Goal: Task Accomplishment & Management: Use online tool/utility

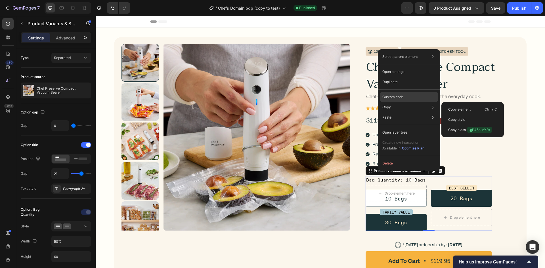
click at [398, 97] on p "Custom code" at bounding box center [392, 97] width 21 height 5
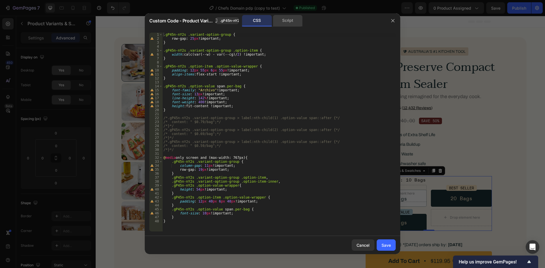
click at [291, 18] on div "Script" at bounding box center [288, 20] width 30 height 11
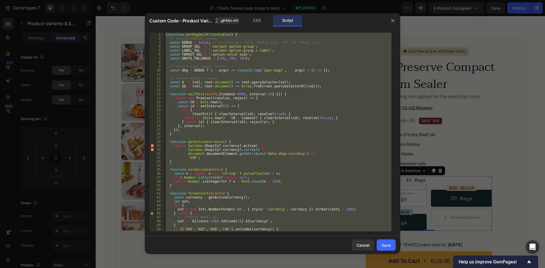
click at [338, 68] on div "( function perBagUnitPriceStable ( ) { // ====== CONFIG ====== const DEBUG = fa…" at bounding box center [277, 132] width 227 height 199
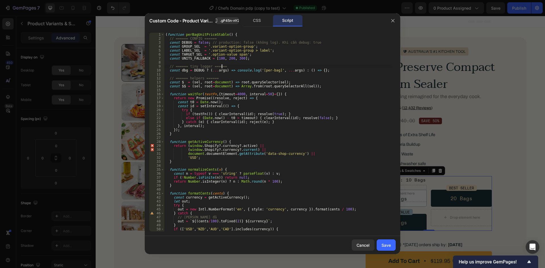
click at [296, 48] on div "( function perBagUnitPriceStable ( ) { // ====== CONFIG ====== const DEBUG = fa…" at bounding box center [277, 136] width 227 height 207
click at [315, 44] on div "( function perBagUnitPriceStable ( ) { // ====== CONFIG ====== const DEBUG = fa…" at bounding box center [277, 136] width 227 height 207
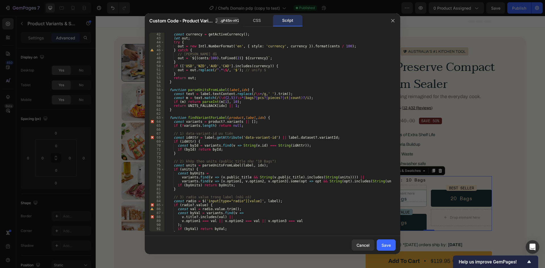
scroll to position [146, 0]
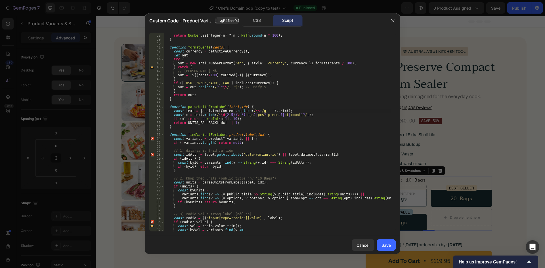
click at [201, 110] on div "if ( ! Number . isFinite ( n )) return null ; return Number . isInteger ( n ) ?…" at bounding box center [277, 133] width 227 height 207
click at [263, 110] on div "if ( ! Number . isFinite ( n )) return null ; return Number . isInteger ( n ) ?…" at bounding box center [277, 133] width 227 height 207
click at [207, 115] on div "if ( ! Number . isFinite ( n )) return null ; return Number . isInteger ( n ) ?…" at bounding box center [277, 133] width 227 height 207
click at [238, 120] on div "if ( ! Number . isFinite ( n )) return null ; return Number . isInteger ( n ) ?…" at bounding box center [277, 133] width 227 height 207
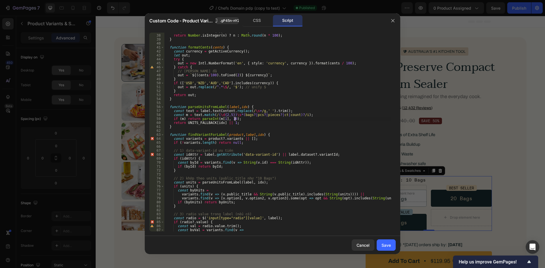
click at [256, 120] on div "if ( ! Number . isFinite ( n )) return null ; return Number . isInteger ( n ) ?…" at bounding box center [277, 133] width 227 height 207
click at [242, 123] on div "if ( ! Number . isFinite ( n )) return null ; return Number . isInteger ( n ) ?…" at bounding box center [277, 133] width 227 height 207
click at [242, 120] on div "if ( ! Number . isFinite ( n )) return null ; return Number . isInteger ( n ) ?…" at bounding box center [277, 133] width 227 height 207
click at [241, 122] on div "if ( ! Number . isFinite ( n )) return null ; return Number . isInteger ( n ) ?…" at bounding box center [277, 133] width 227 height 207
click at [205, 118] on div "if ( ! Number . isFinite ( n )) return null ; return Number . isInteger ( n ) ?…" at bounding box center [277, 133] width 227 height 207
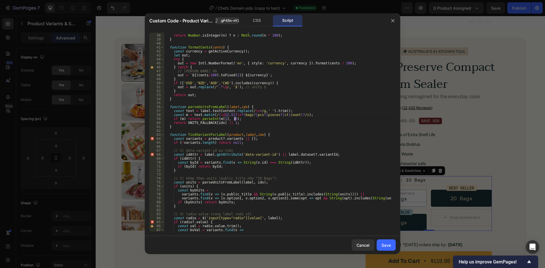
click at [244, 118] on div "if ( ! Number . isFinite ( n )) return null ; return Number . isInteger ( n ) ?…" at bounding box center [277, 133] width 227 height 207
click at [202, 119] on div "if ( ! Number . isFinite ( n )) return null ; return Number . isInteger ( n ) ?…" at bounding box center [277, 133] width 227 height 207
click at [246, 119] on div "if ( ! Number . isFinite ( n )) return null ; return Number . isInteger ( n ) ?…" at bounding box center [277, 133] width 227 height 207
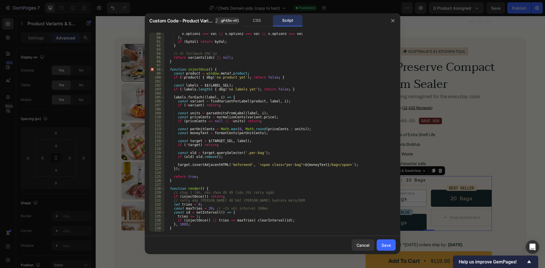
scroll to position [300, 0]
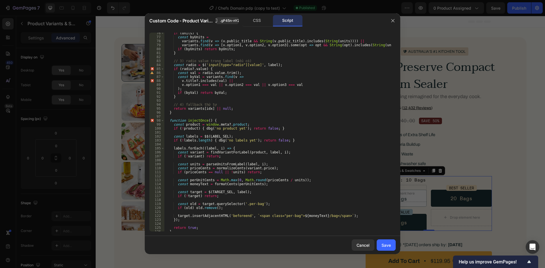
click at [292, 181] on div "if ( units ) { const byUnits = variants . find ( v => ( v . public_title && Str…" at bounding box center [277, 134] width 227 height 207
type textarea "const perUnitCents = Math.max(0, Math.round(priceCents / units));"
click at [284, 182] on div "if ( units ) { const byUnits = variants . find ( v => ( v . public_title && Str…" at bounding box center [277, 134] width 227 height 207
click at [257, 117] on div "if ( units ) { const byUnits = variants . find ( v => ( v . public_title && Str…" at bounding box center [277, 134] width 227 height 207
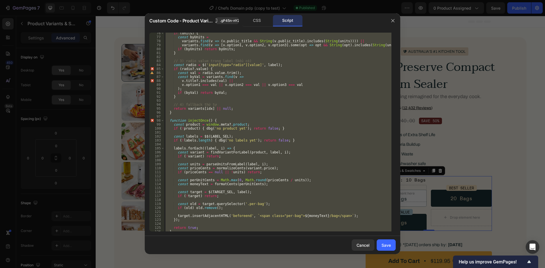
click at [282, 156] on div "if ( units ) { const byUnits = variants . find ( v => ( v . public_title && Str…" at bounding box center [277, 132] width 227 height 199
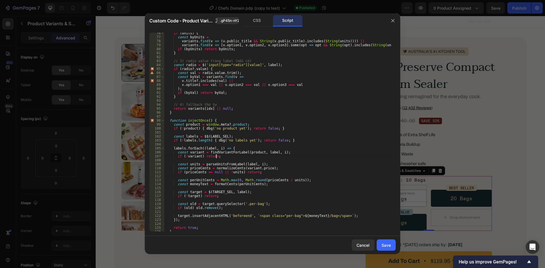
scroll to position [317, 0]
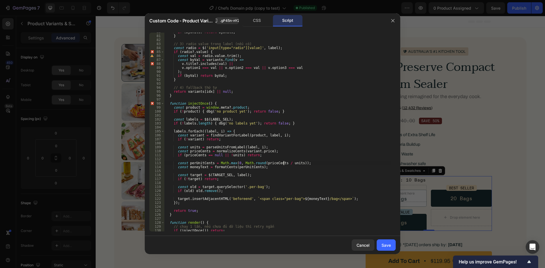
click at [283, 163] on div "if ( byUnits ) return byUnits ; } // 3) radio value trong label (nếu có) const …" at bounding box center [277, 133] width 227 height 207
type textarea "10)"
drag, startPoint x: 387, startPoint y: 242, endPoint x: 349, endPoint y: 48, distance: 196.9
click at [387, 242] on button "Save" at bounding box center [386, 245] width 19 height 11
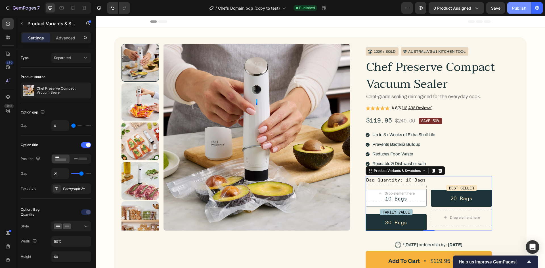
click at [510, 13] on button "Publish" at bounding box center [519, 7] width 24 height 11
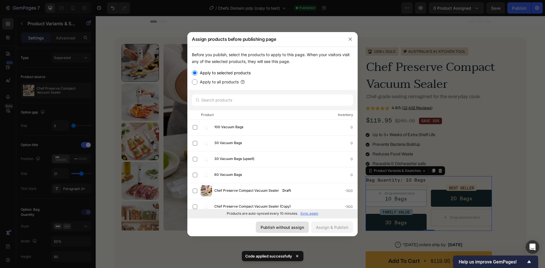
click at [278, 225] on div "Publish without assign" at bounding box center [282, 228] width 43 height 6
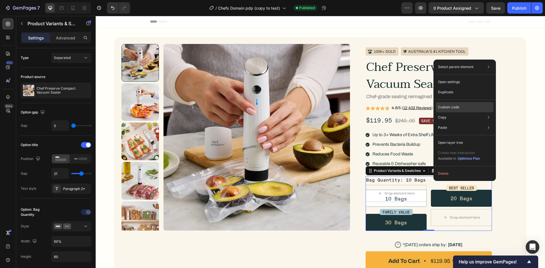
click at [453, 108] on p "Custom code" at bounding box center [448, 107] width 21 height 5
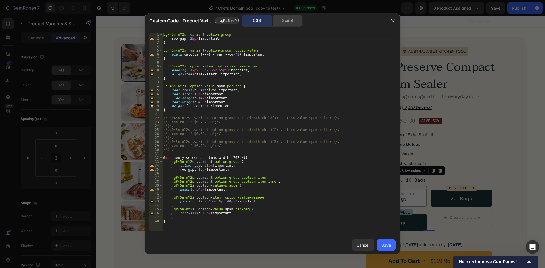
click at [290, 24] on div "Script" at bounding box center [288, 20] width 30 height 11
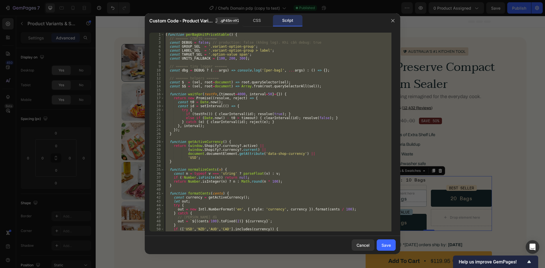
click at [269, 105] on div "( function perBagUnitPriceStable ( ) { // ====== CONFIG ====== const DEBUG = fa…" at bounding box center [277, 132] width 227 height 199
click at [265, 77] on div "( function perBagUnitPriceStable ( ) { // ====== CONFIG ====== const DEBUG = fa…" at bounding box center [277, 132] width 227 height 199
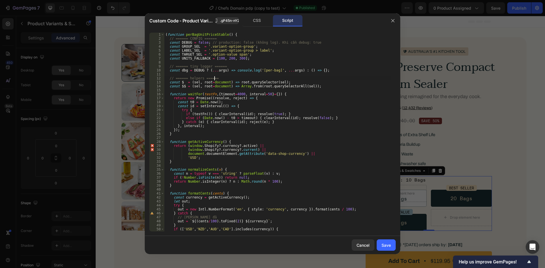
type textarea "})();"
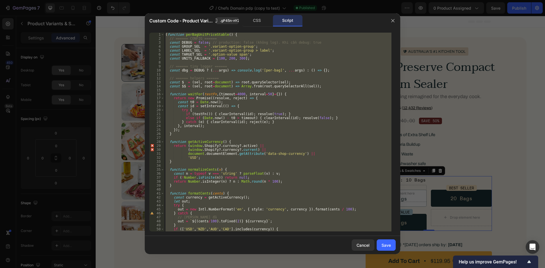
paste textarea
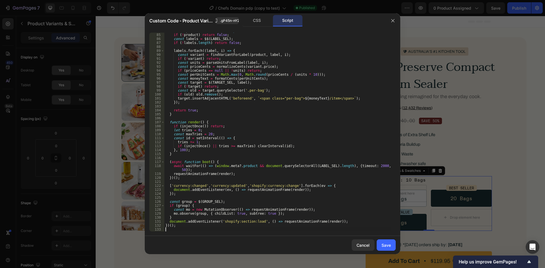
scroll to position [334, 0]
click at [376, 246] on div "Cancel Save" at bounding box center [273, 245] width 256 height 18
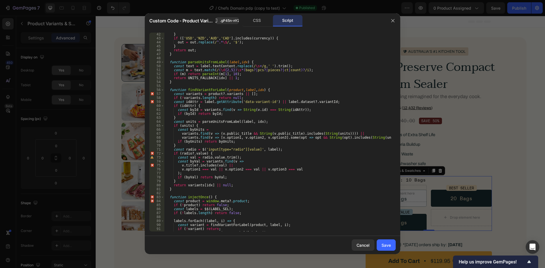
scroll to position [61, 0]
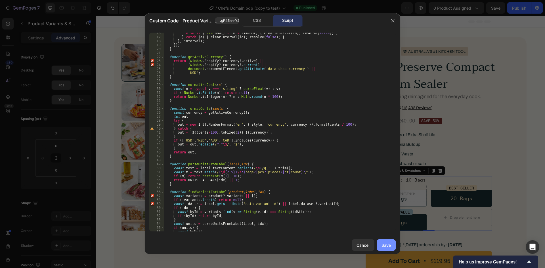
drag, startPoint x: 389, startPoint y: 247, endPoint x: 384, endPoint y: 53, distance: 194.0
click at [389, 247] on div "Save" at bounding box center [386, 245] width 9 height 6
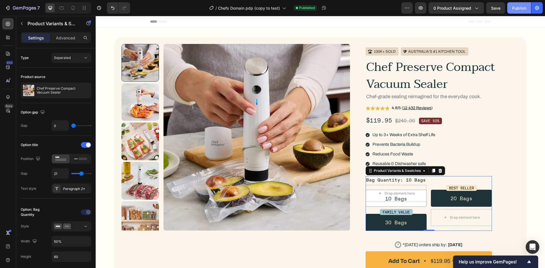
click at [518, 9] on div "Publish" at bounding box center [519, 8] width 14 height 6
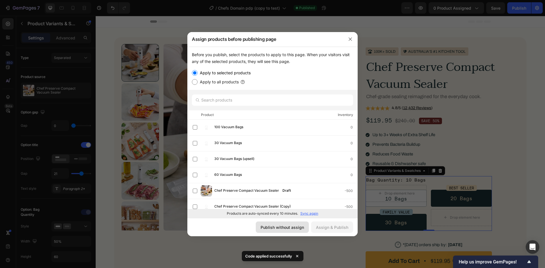
click at [290, 227] on div "Publish without assign" at bounding box center [282, 228] width 43 height 6
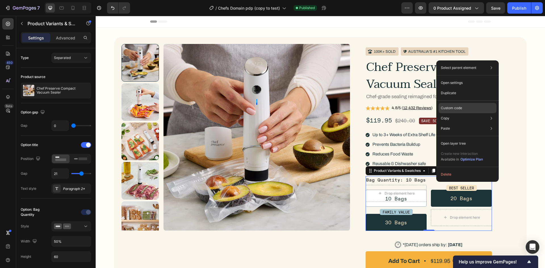
click at [454, 111] on div "Custom code" at bounding box center [468, 108] width 58 height 10
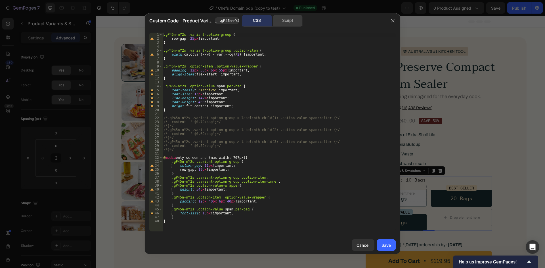
click at [288, 24] on div "Script" at bounding box center [288, 20] width 30 height 11
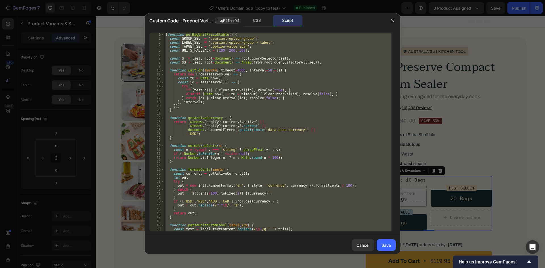
click at [323, 59] on div "( function perBagUnitPriceStable ( ) { const GROUP_SEL = '.variant-option-group…" at bounding box center [277, 132] width 227 height 199
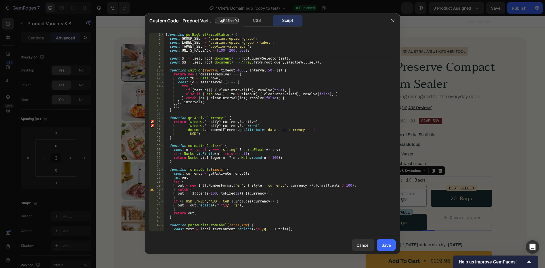
type textarea "})();"
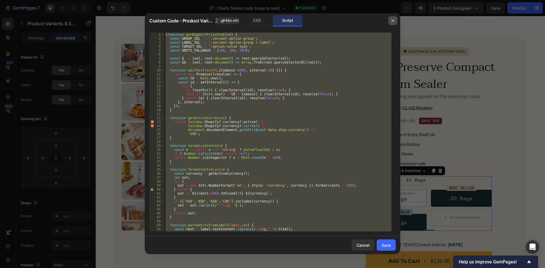
drag, startPoint x: 394, startPoint y: 22, endPoint x: 291, endPoint y: 7, distance: 104.6
click at [394, 22] on icon "button" at bounding box center [393, 20] width 5 height 5
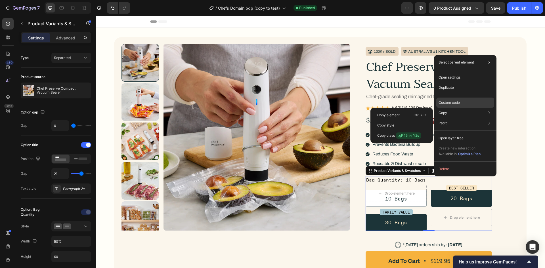
click at [454, 101] on p "Custom code" at bounding box center [449, 102] width 21 height 5
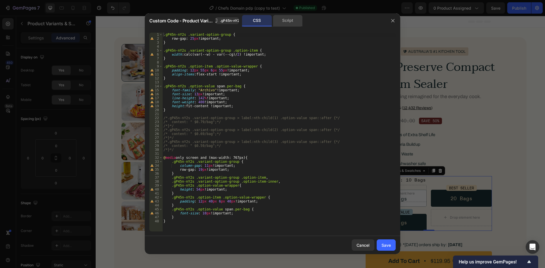
click at [296, 25] on div "Script" at bounding box center [288, 20] width 30 height 11
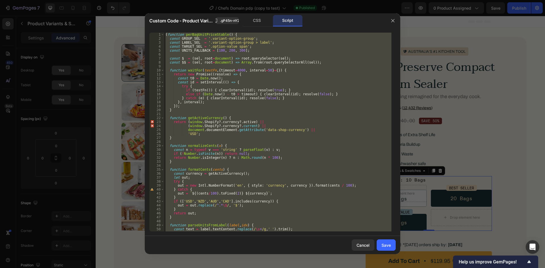
click at [223, 91] on div "( function perBagUnitPriceStable ( ) { const GROUP_SEL = '.variant-option-group…" at bounding box center [277, 132] width 227 height 199
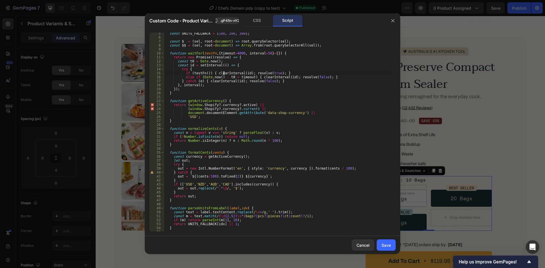
scroll to position [34, 0]
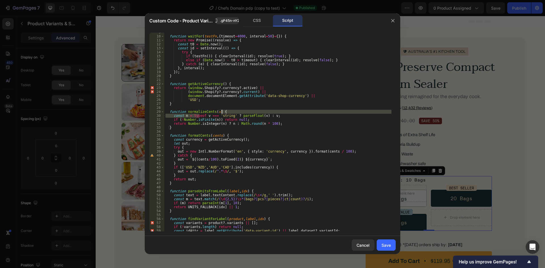
drag, startPoint x: 199, startPoint y: 115, endPoint x: 255, endPoint y: 112, distance: 56.0
click at [255, 112] on div "function waitFor ( testFn , { timeout = 4000 , interval = 50 } = { }) { return …" at bounding box center [277, 133] width 227 height 207
click at [264, 116] on div "function waitFor ( testFn , { timeout = 4000 , interval = 50 } = { }) { return …" at bounding box center [277, 133] width 227 height 207
click at [251, 125] on div "function waitFor ( testFn , { timeout = 4000 , interval = 50 } = { }) { return …" at bounding box center [277, 133] width 227 height 207
type textarea "return Number.isInteger(n) ? n : Math.round(n * 100);"
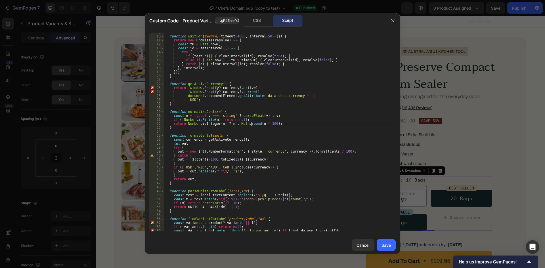
click at [246, 133] on div "function waitFor ( testFn , { timeout = 4000 , interval = 50 } = { }) { return …" at bounding box center [277, 133] width 227 height 207
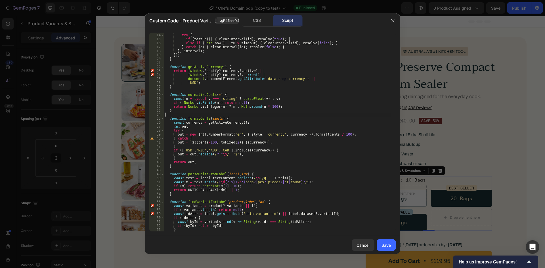
scroll to position [51, 0]
click at [195, 99] on div "const id = setInterval (( ) => { try { if ( testFn ( )) { clearInterval ( id ) …" at bounding box center [277, 132] width 227 height 207
click at [211, 99] on div "const id = setInterval (( ) => { try { if ( testFn ( )) { clearInterval ( id ) …" at bounding box center [277, 132] width 227 height 207
click at [233, 99] on div "const id = setInterval (( ) => { try { if ( testFn ( )) { clearInterval ( id ) …" at bounding box center [277, 132] width 227 height 207
click at [260, 99] on div "const id = setInterval (( ) => { try { if ( testFn ( )) { clearInterval ( id ) …" at bounding box center [277, 132] width 227 height 207
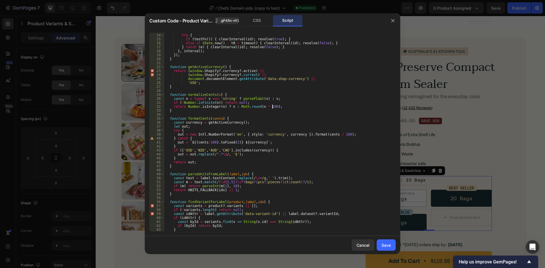
click at [281, 109] on div "const id = setInterval (( ) => { try { if ( testFn ( )) { clearInterval ( id ) …" at bounding box center [277, 132] width 227 height 207
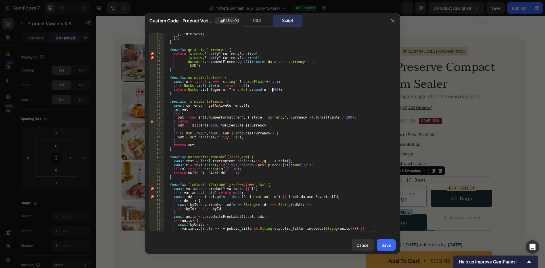
click at [198, 102] on div "} , interval ) ; }) ; } function getActiveCurrency ( ) { return ( window . Shop…" at bounding box center [277, 135] width 227 height 207
click at [232, 102] on div "} , interval ) ; }) ; } function getActiveCurrency ( ) { return ( window . Shop…" at bounding box center [277, 135] width 227 height 207
click at [253, 107] on div "} , interval ) ; }) ; } function getActiveCurrency ( ) { return ( window . Shop…" at bounding box center [277, 135] width 227 height 207
click at [275, 113] on div "} , interval ) ; }) ; } function getActiveCurrency ( ) { return ( window . Shop…" at bounding box center [277, 135] width 227 height 207
click at [239, 120] on div "} , interval ) ; }) ; } function getActiveCurrency ( ) { return ( window . Shop…" at bounding box center [277, 135] width 227 height 207
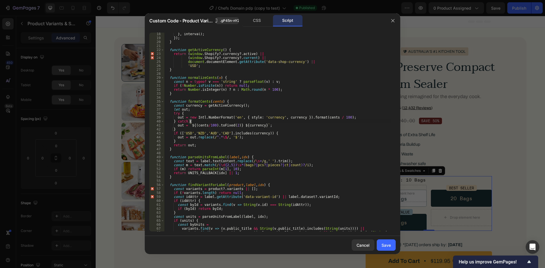
click at [251, 133] on div "} , interval ) ; }) ; } function getActiveCurrency ( ) { return ( window . Shop…" at bounding box center [277, 135] width 227 height 207
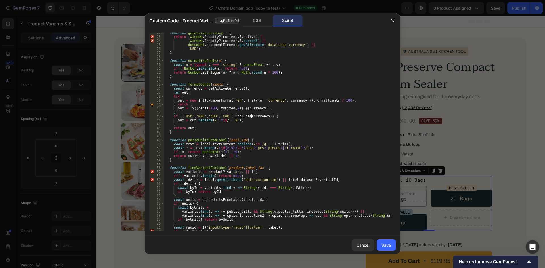
scroll to position [85, 0]
click at [239, 122] on div "function getActiveCurrency ( ) { return ( window . Shopify ?. currency ?. activ…" at bounding box center [277, 134] width 227 height 207
click at [213, 125] on div "function getActiveCurrency ( ) { return ( window . Shopify ?. currency ?. activ…" at bounding box center [277, 134] width 227 height 207
click at [252, 120] on div "function getActiveCurrency ( ) { return ( window . Shopify ?. currency ?. activ…" at bounding box center [277, 134] width 227 height 207
click at [232, 124] on div "function getActiveCurrency ( ) { return ( window . Shopify ?. currency ?. activ…" at bounding box center [277, 134] width 227 height 207
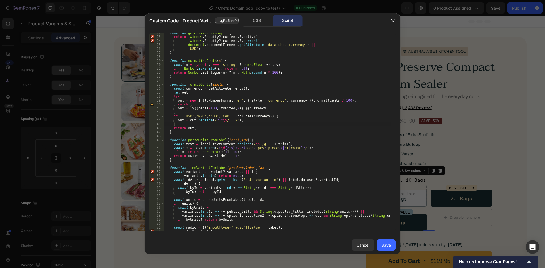
scroll to position [102, 0]
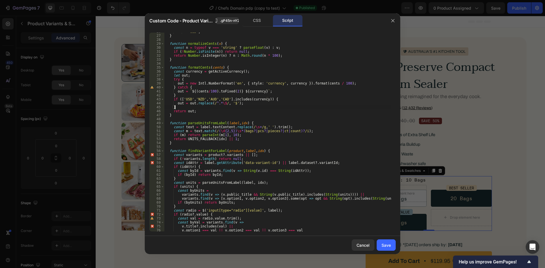
click at [201, 110] on div "'USD' ; } function normalizeCents ( v ) { const n = typeof v === 'string' ? par…" at bounding box center [277, 133] width 227 height 207
type textarea "return out;"
click at [201, 120] on div "'USD' ; } function normalizeCents ( v ) { const n = typeof v === 'string' ? par…" at bounding box center [277, 133] width 227 height 207
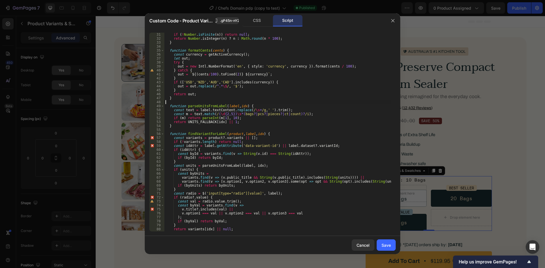
scroll to position [119, 0]
click at [187, 108] on div "if ( ! Number . isFinite ( n )) return null ; return Number . isInteger ( n ) ?…" at bounding box center [277, 136] width 227 height 207
type textarea "function parseUnitsFromLabel(label, idx) {"
click at [240, 104] on div "if ( ! Number . isFinite ( n )) return null ; return Number . isInteger ( n ) ?…" at bounding box center [277, 136] width 227 height 207
click at [210, 106] on div "if ( ! Number . isFinite ( n )) return null ; return Number . isInteger ( n ) ?…" at bounding box center [277, 136] width 227 height 207
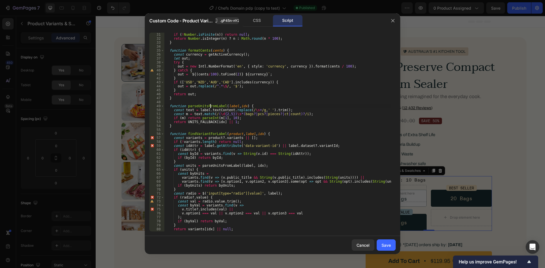
click at [210, 106] on div "if ( ! Number . isFinite ( n )) return null ; return Number . isInteger ( n ) ?…" at bounding box center [277, 136] width 227 height 207
click at [294, 102] on div "if ( ! Number . isFinite ( n )) return null ; return Number . isInteger ( n ) ?…" at bounding box center [277, 136] width 227 height 207
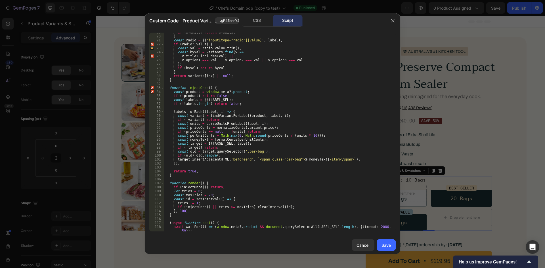
scroll to position [334, 0]
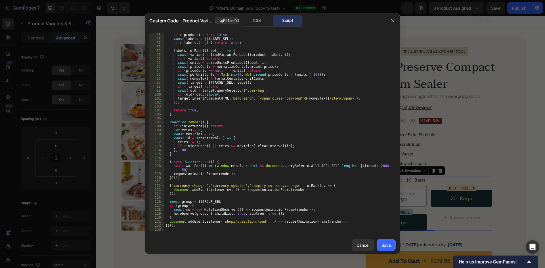
click at [282, 223] on div "const product = window . meta ?. product ; if ( ! product ) return false ; cons…" at bounding box center [277, 132] width 227 height 207
click at [299, 219] on div "const product = window . meta ?. product ; if ( ! product ) return false ; cons…" at bounding box center [277, 132] width 227 height 207
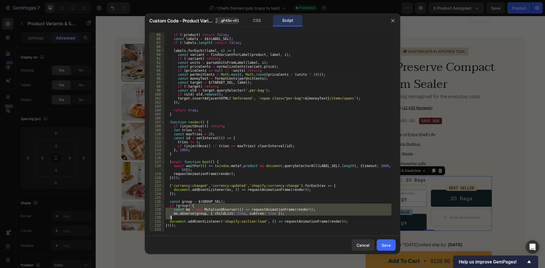
click at [333, 218] on div "const product = window . meta ?. product ; if ( ! product ) return false ; cons…" at bounding box center [277, 132] width 227 height 199
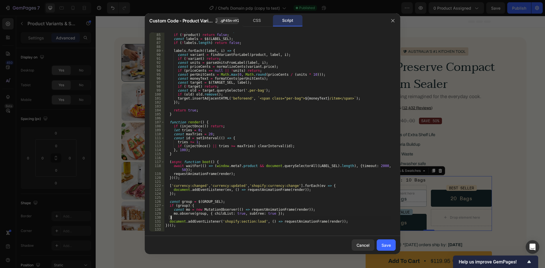
click at [226, 217] on div "const product = window . meta ?. product ; if ( ! product ) return false ; cons…" at bounding box center [277, 132] width 227 height 207
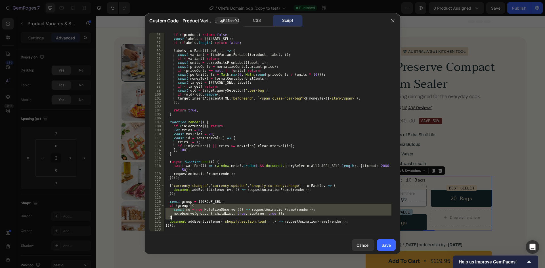
click at [271, 219] on div "const product = window . meta ?. product ; if ( ! product ) return false ; cons…" at bounding box center [277, 132] width 227 height 199
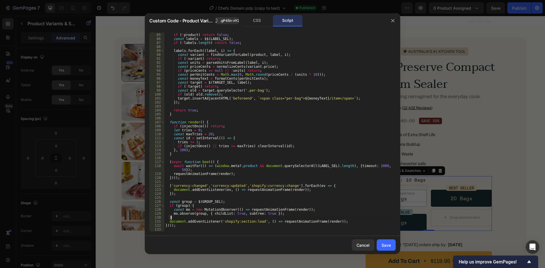
click at [255, 194] on div "const product = window . meta ?. product ; if ( ! product ) return false ; cons…" at bounding box center [277, 132] width 227 height 207
click at [300, 190] on div "const product = window . meta ?. product ; if ( ! product ) return false ; cons…" at bounding box center [277, 132] width 227 height 207
click at [312, 180] on div "const product = window . meta ?. product ; if ( ! product ) return false ; cons…" at bounding box center [277, 132] width 227 height 207
click at [346, 173] on div "const product = window . meta ?. product ; if ( ! product ) return false ; cons…" at bounding box center [277, 132] width 227 height 207
type textarea "requestAnimationFrame(render);"
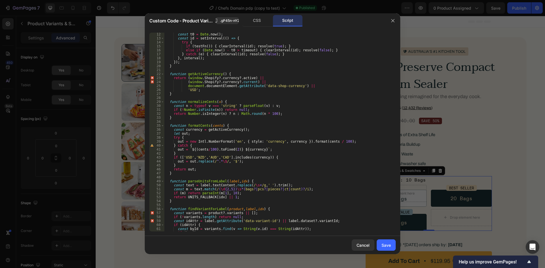
scroll to position [10, 0]
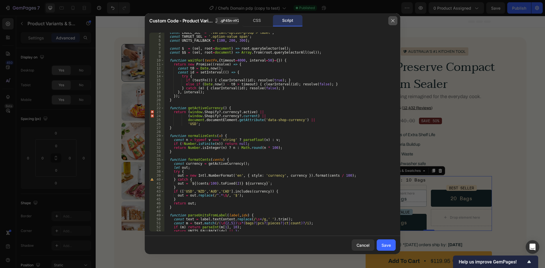
click at [394, 24] on button "button" at bounding box center [392, 20] width 9 height 9
